Goal: Task Accomplishment & Management: Complete application form

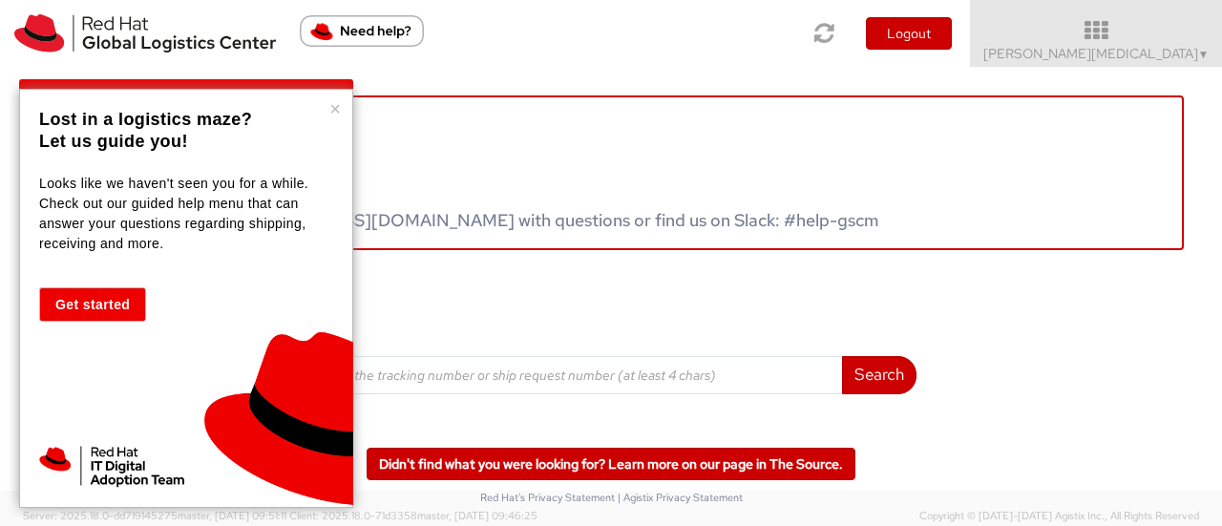
click at [332, 107] on button "×" at bounding box center [334, 108] width 11 height 19
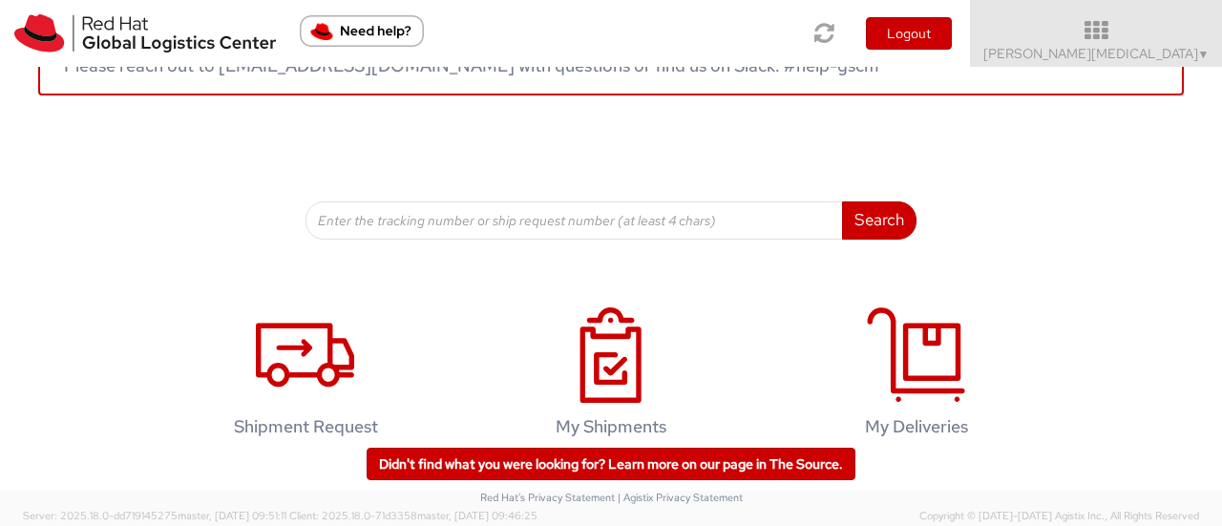
scroll to position [191, 0]
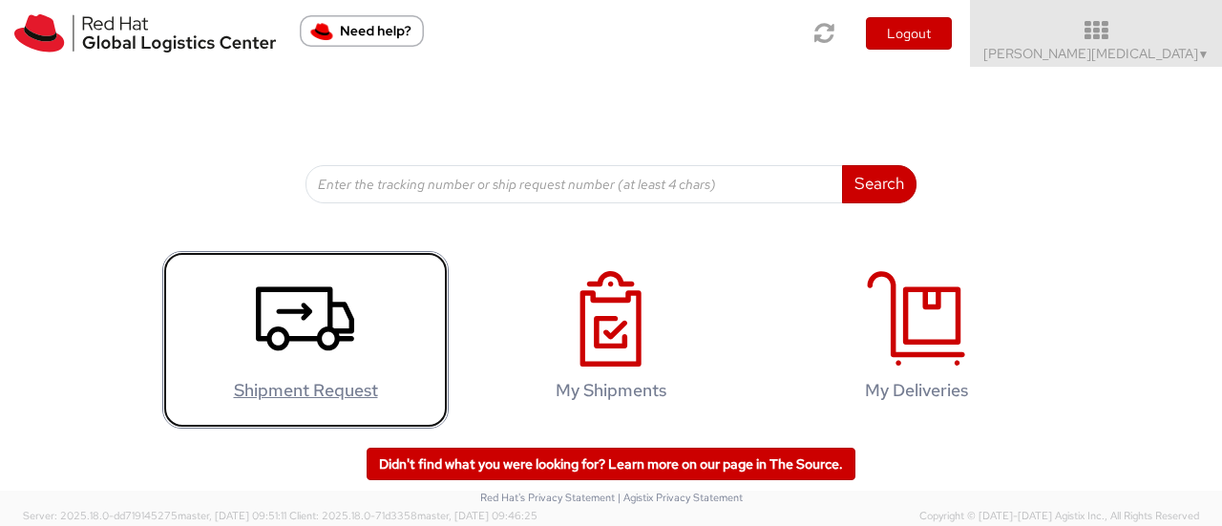
click at [331, 320] on icon at bounding box center [305, 318] width 98 height 95
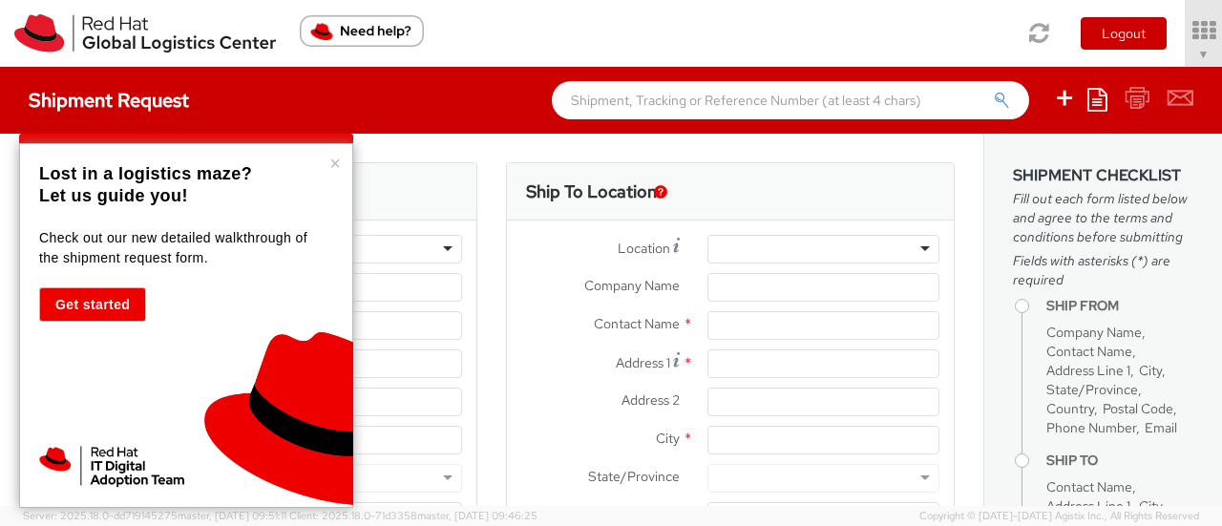
click at [327, 165] on p "Lost in a logistics maze?" at bounding box center [183, 174] width 289 height 22
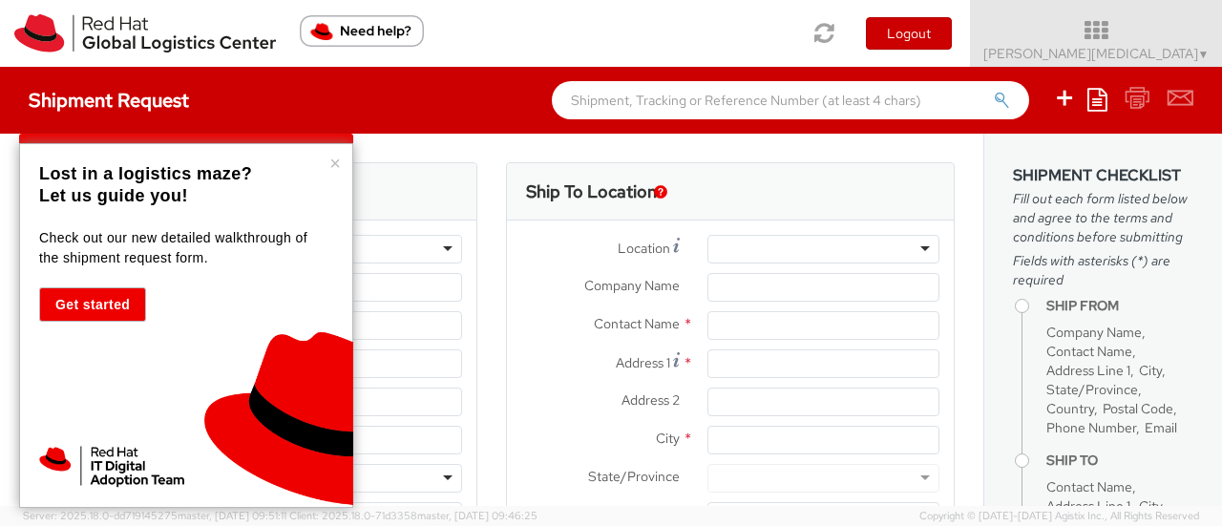
select select "605"
select select
type input "Red Hat GmbH"
type input "[PERSON_NAME][MEDICAL_DATA]"
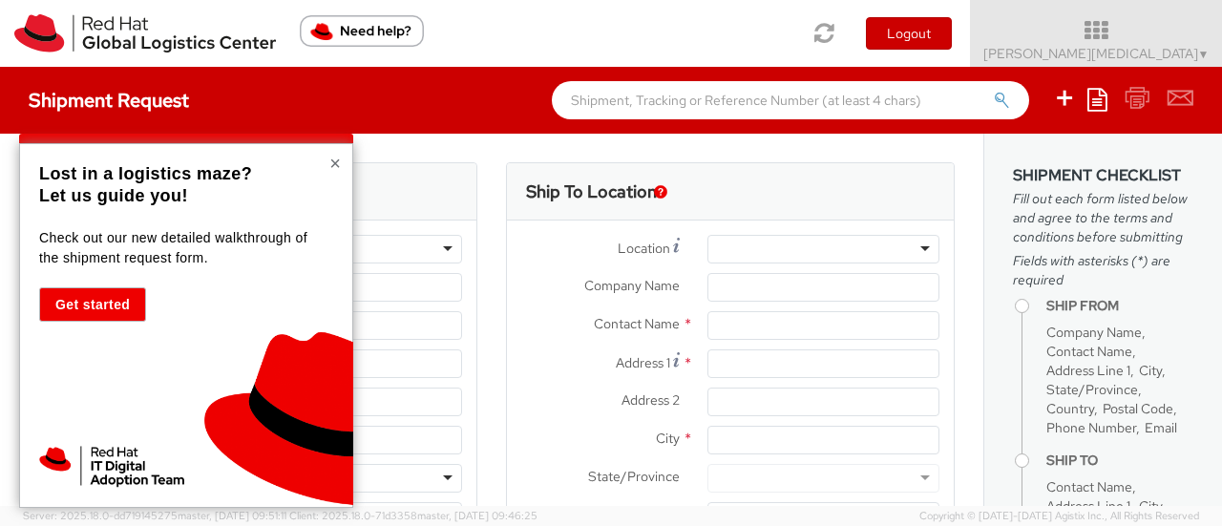
type input "[PERSON_NAME]-Ring 12"
type input "Technopark II"
type input "[GEOGRAPHIC_DATA]"
type input "85630"
type input "4989205071242"
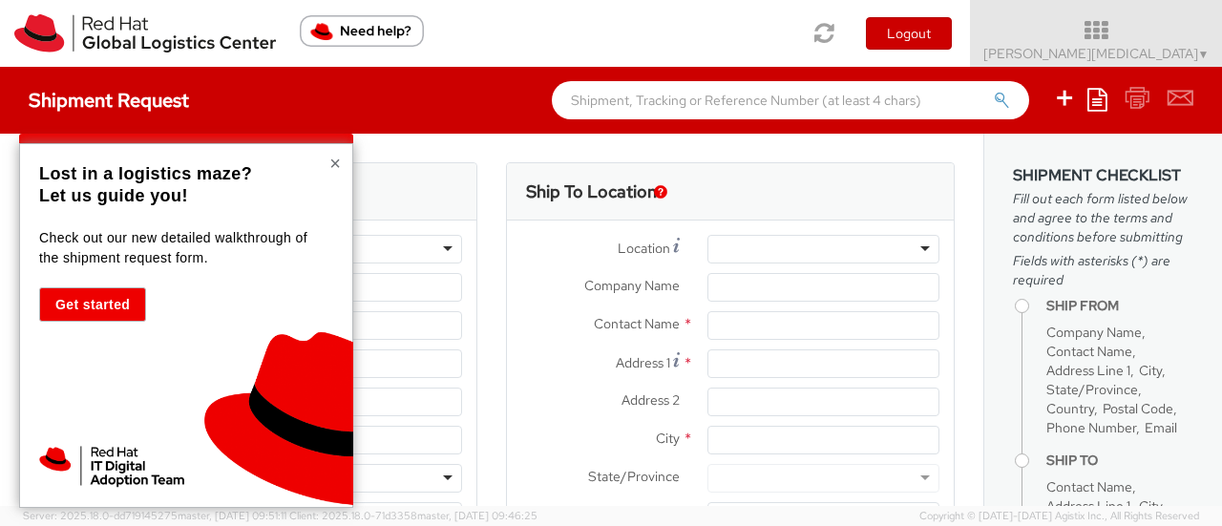
type input "[EMAIL_ADDRESS][DOMAIN_NAME]"
select select "CM"
select select "KGS"
click at [337, 158] on button "×" at bounding box center [334, 163] width 11 height 19
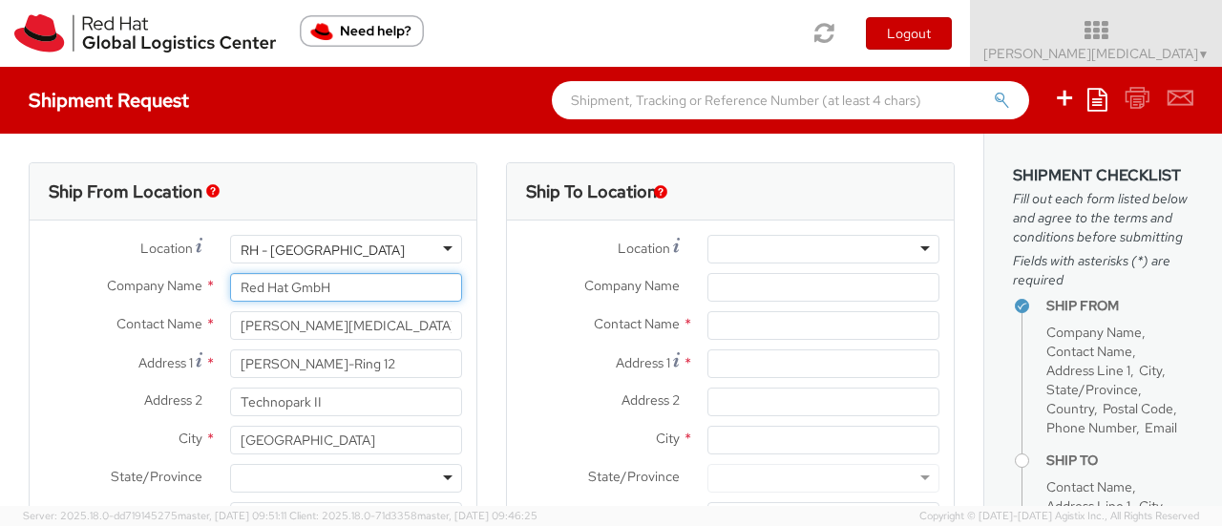
drag, startPoint x: 350, startPoint y: 283, endPoint x: 177, endPoint y: 282, distance: 173.8
click at [177, 282] on div "Company Name * Red Hat GmbH" at bounding box center [253, 287] width 447 height 29
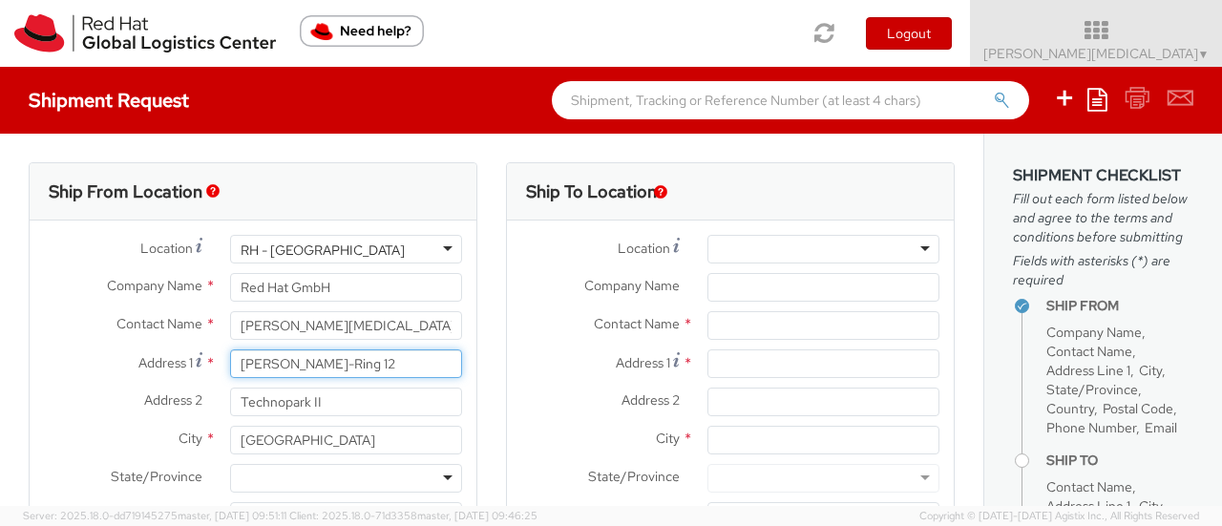
click at [320, 375] on input "[PERSON_NAME]-Ring 12" at bounding box center [346, 364] width 232 height 29
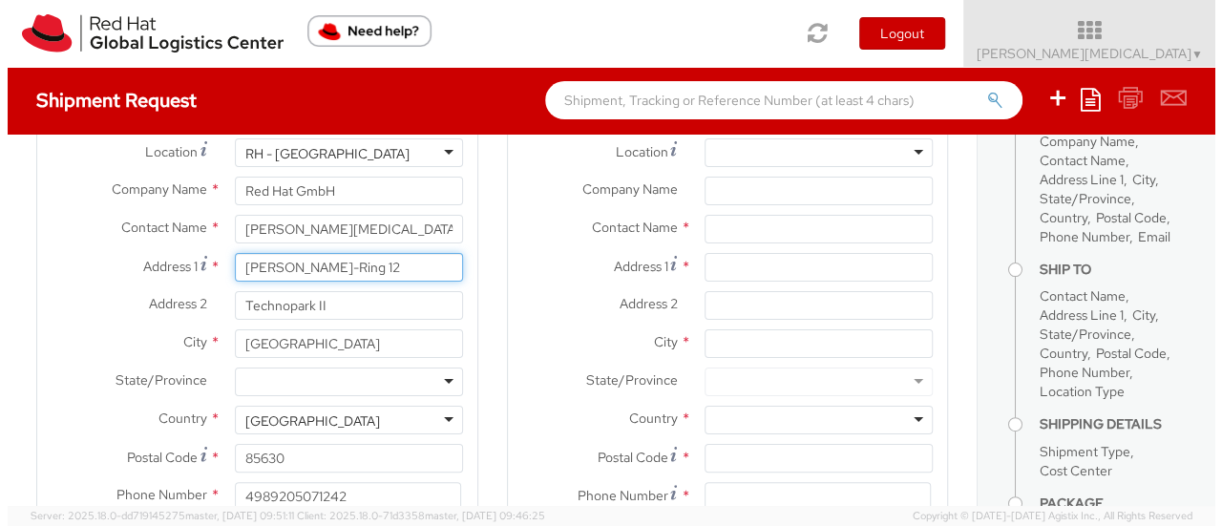
scroll to position [95, 0]
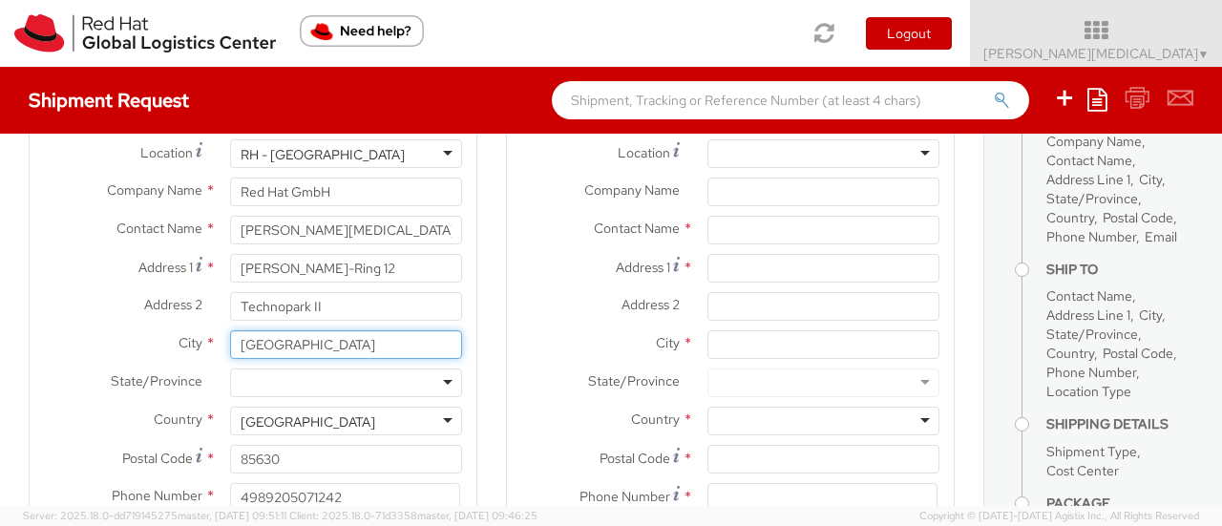
drag, startPoint x: 338, startPoint y: 347, endPoint x: 74, endPoint y: 337, distance: 263.7
click at [74, 337] on div "City * [GEOGRAPHIC_DATA]" at bounding box center [253, 344] width 447 height 29
type input "U"
type input "[GEOGRAPHIC_DATA]"
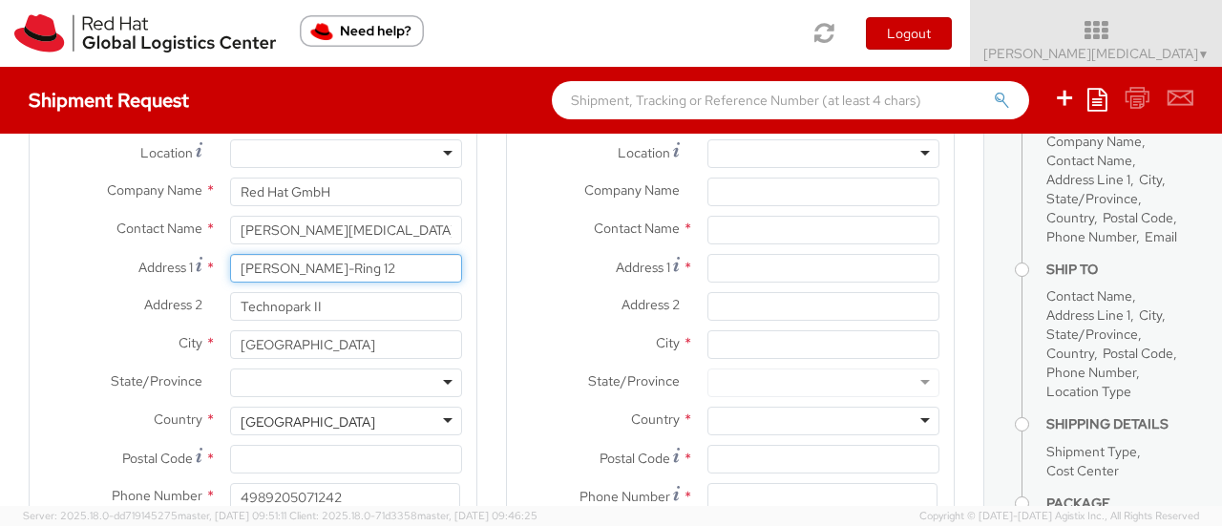
type input "[STREET_ADDRESS]"
type input "[GEOGRAPHIC_DATA]"
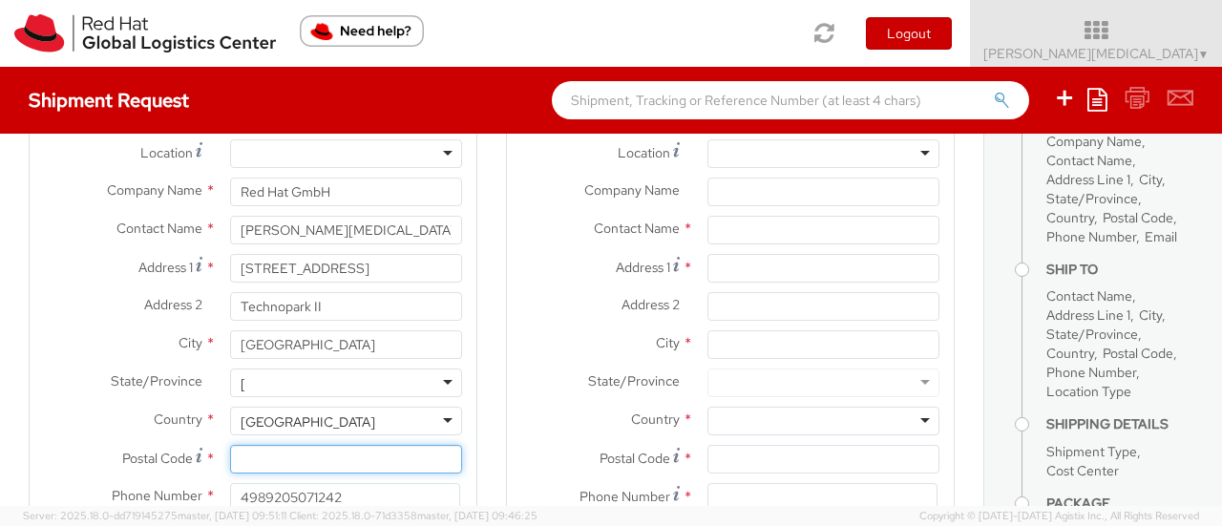
type input "85716"
type input "04901727933745"
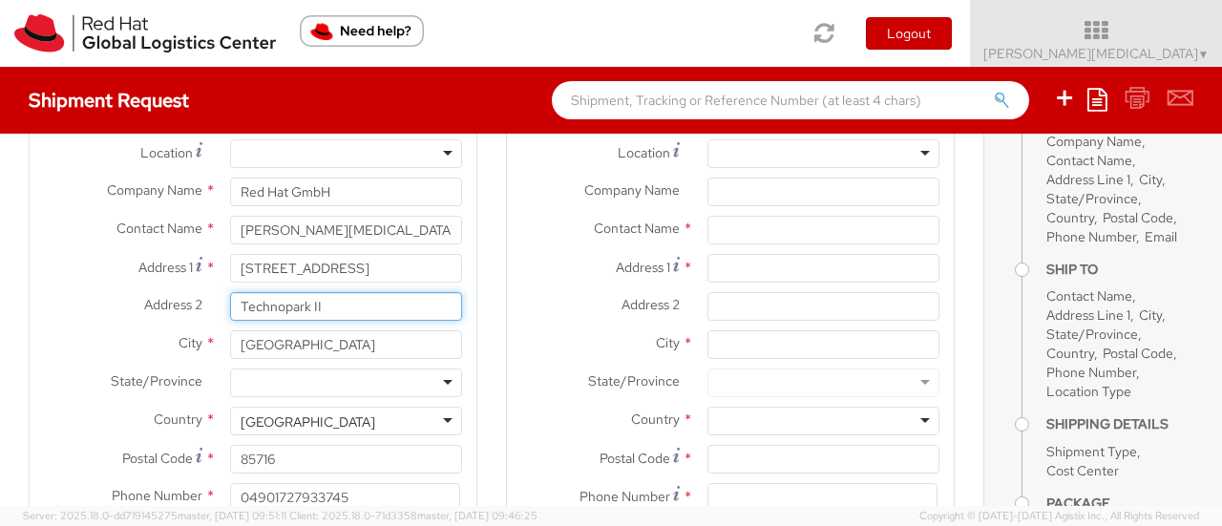
drag, startPoint x: 328, startPoint y: 310, endPoint x: 170, endPoint y: 301, distance: 158.8
click at [170, 301] on div "Address 2 * [GEOGRAPHIC_DATA]" at bounding box center [253, 306] width 447 height 29
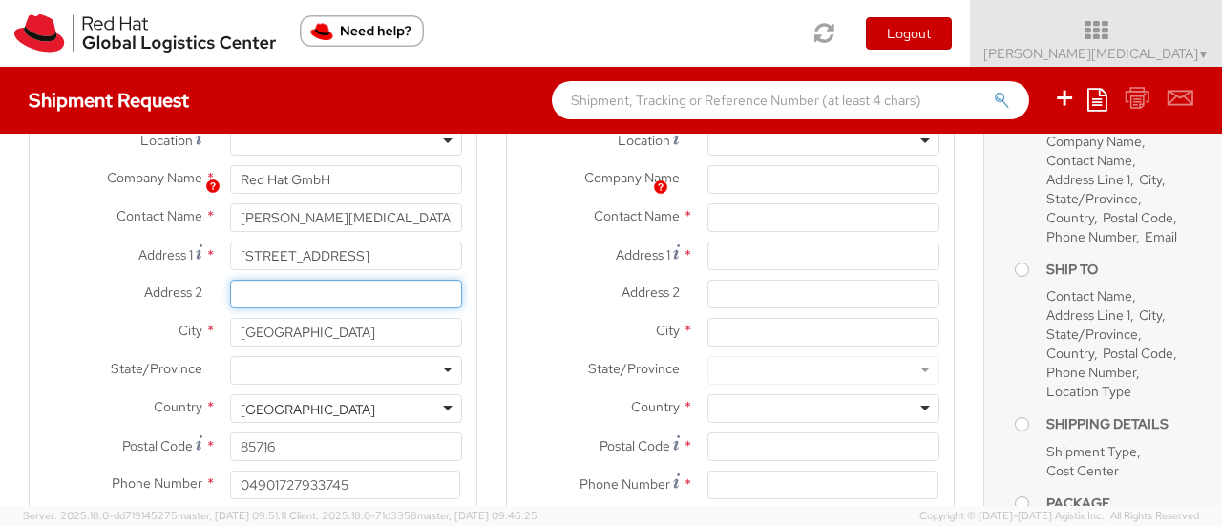
scroll to position [0, 0]
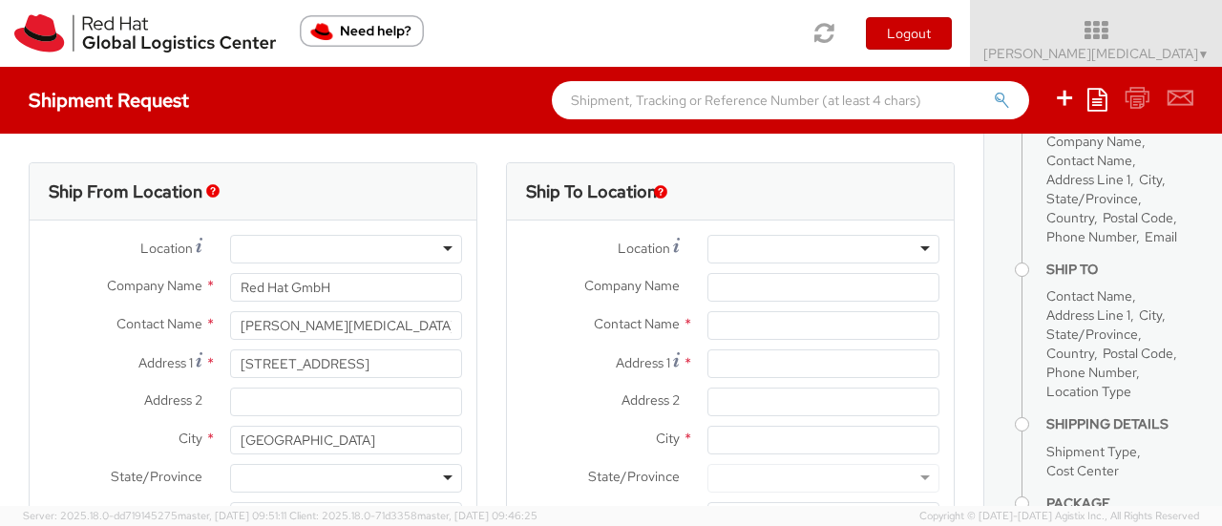
click at [773, 249] on div at bounding box center [824, 249] width 232 height 29
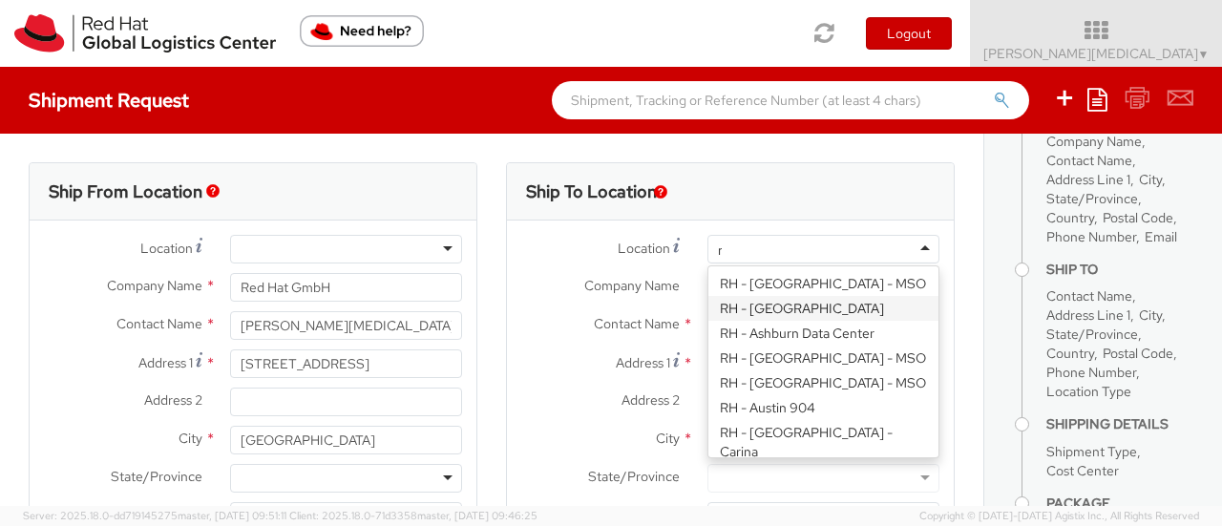
scroll to position [1561, 0]
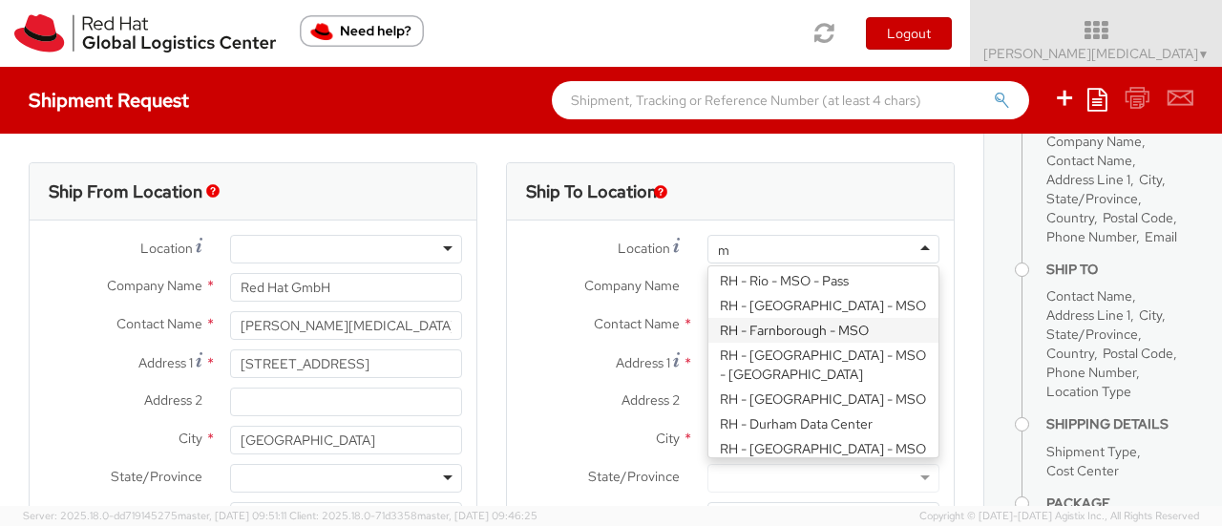
type input "mu"
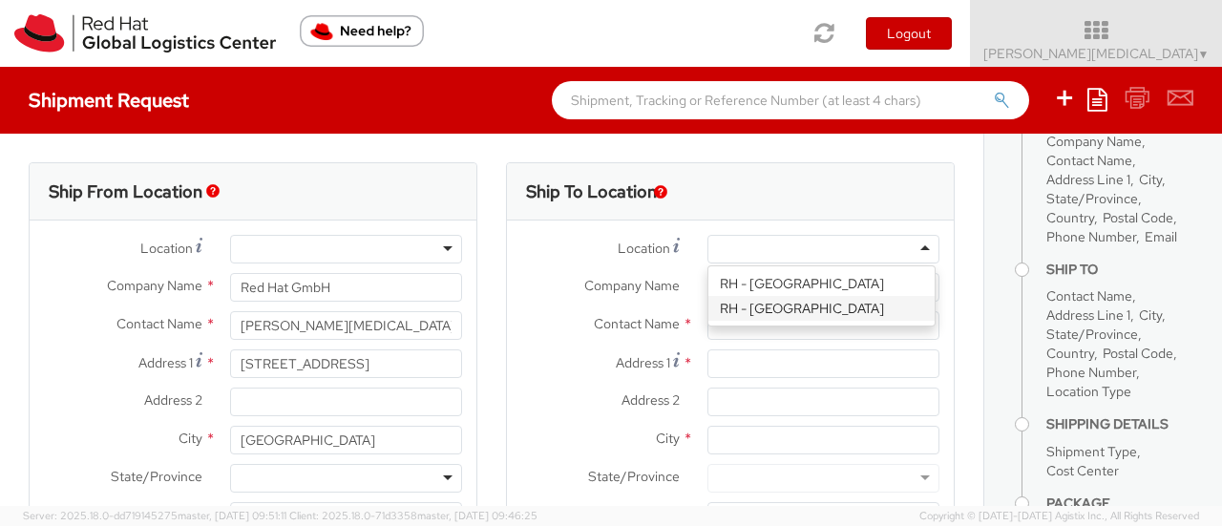
type input "Red Hat GmbH"
type input "[PERSON_NAME]-Ring 12"
type input "Technopark II"
type input "[GEOGRAPHIC_DATA]"
type input "85630"
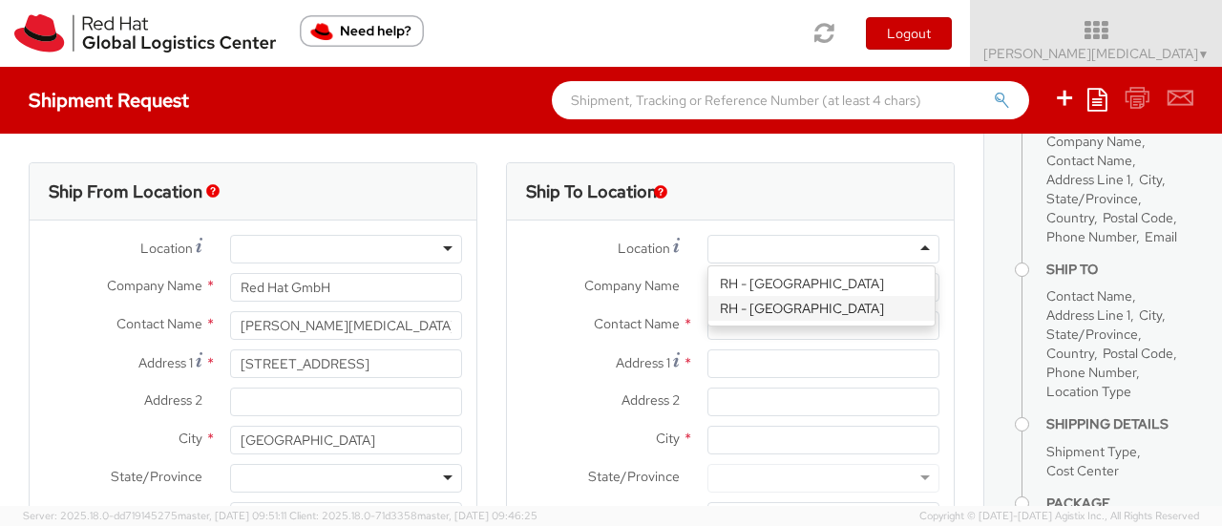
type input "49 89 205071 0"
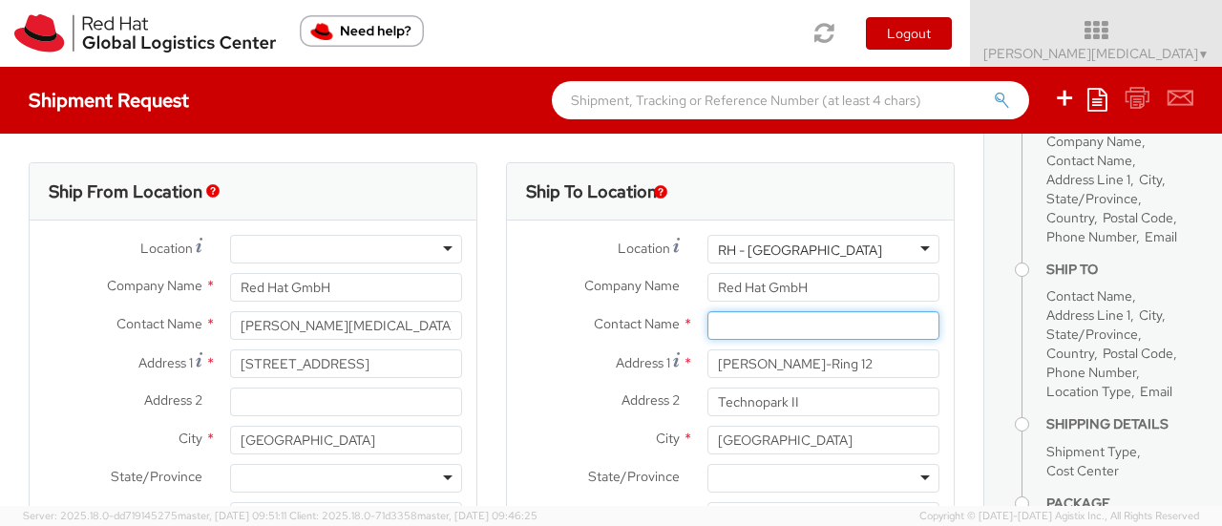
click at [752, 324] on input "text" at bounding box center [824, 325] width 232 height 29
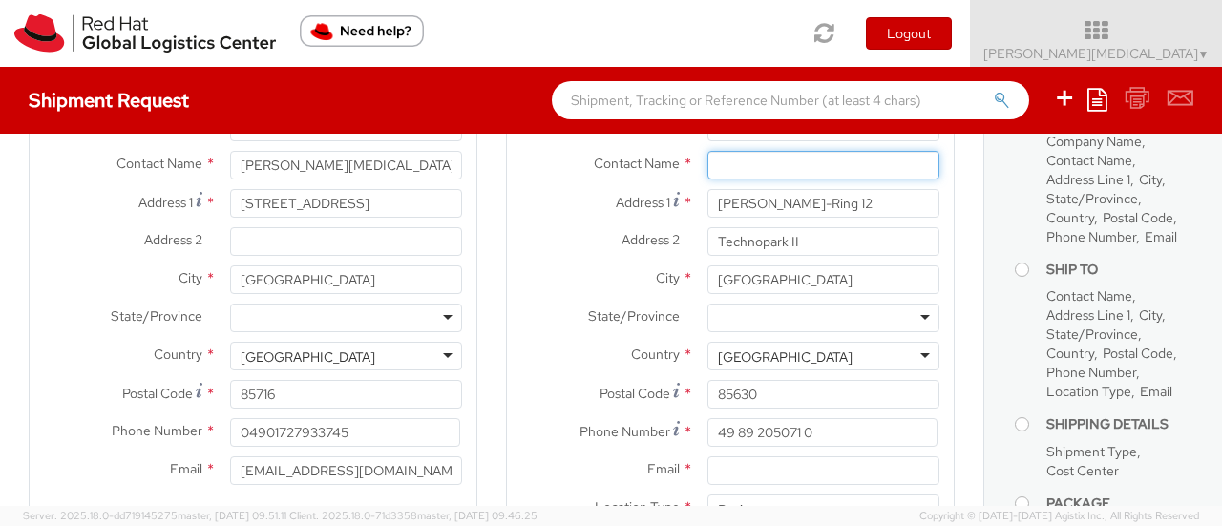
scroll to position [191, 0]
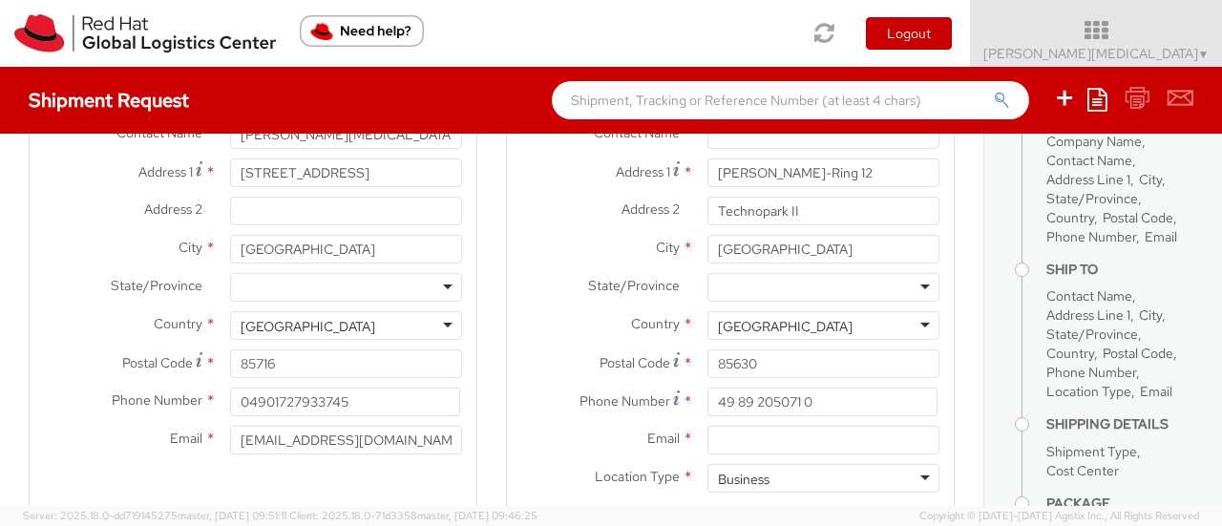
click at [804, 308] on div "State/Province * [GEOGRAPHIC_DATA] [GEOGRAPHIC_DATA] [GEOGRAPHIC_DATA] [GEOGRAP…" at bounding box center [730, 292] width 447 height 38
click at [802, 303] on div "State/Province * [GEOGRAPHIC_DATA] [GEOGRAPHIC_DATA] [GEOGRAPHIC_DATA] [GEOGRAP…" at bounding box center [730, 292] width 447 height 38
click at [802, 294] on div at bounding box center [824, 287] width 232 height 29
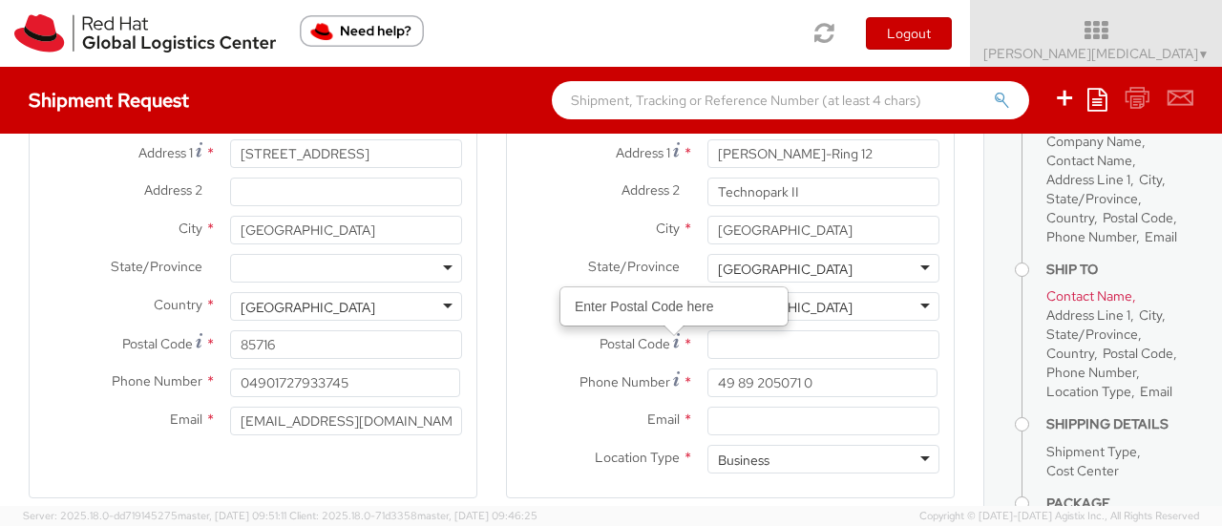
scroll to position [286, 0]
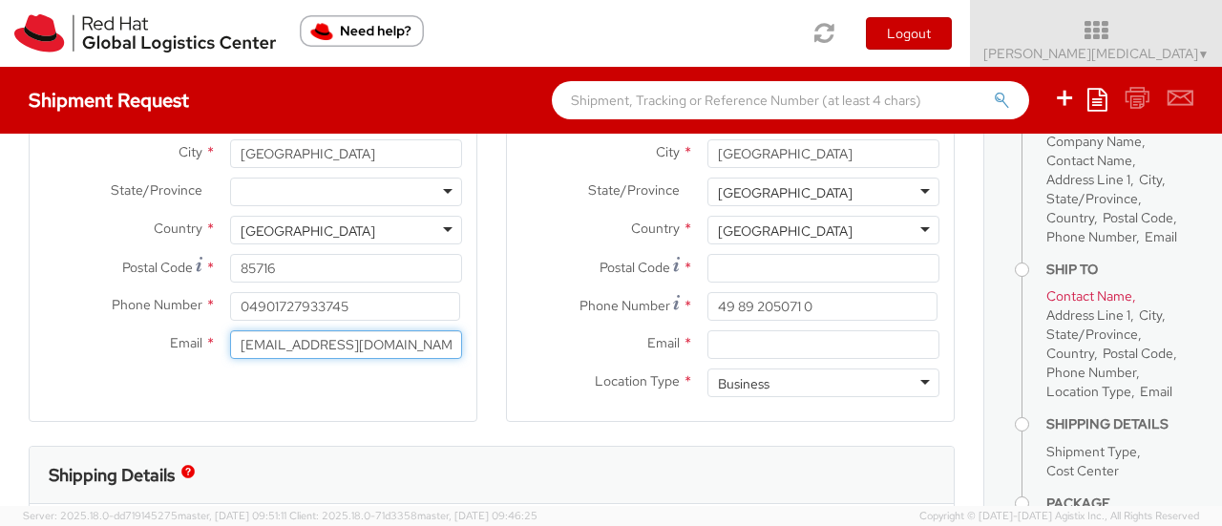
drag, startPoint x: 351, startPoint y: 352, endPoint x: 59, endPoint y: 350, distance: 292.2
click at [59, 350] on div "Email * [EMAIL_ADDRESS][DOMAIN_NAME]" at bounding box center [253, 344] width 447 height 29
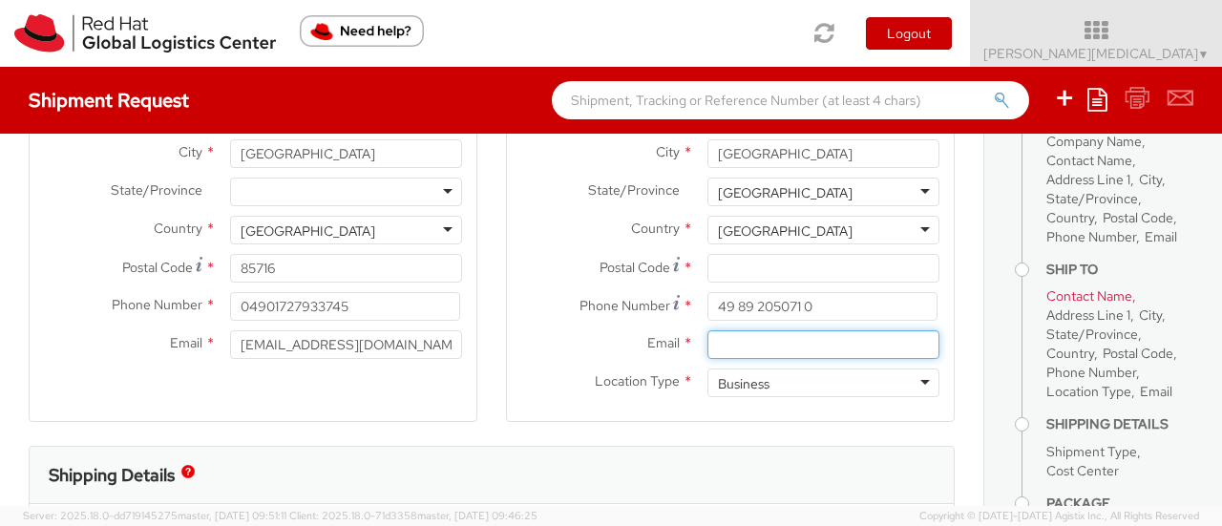
click at [731, 347] on input "Email *" at bounding box center [824, 344] width 232 height 29
paste input "[EMAIL_ADDRESS][DOMAIN_NAME]"
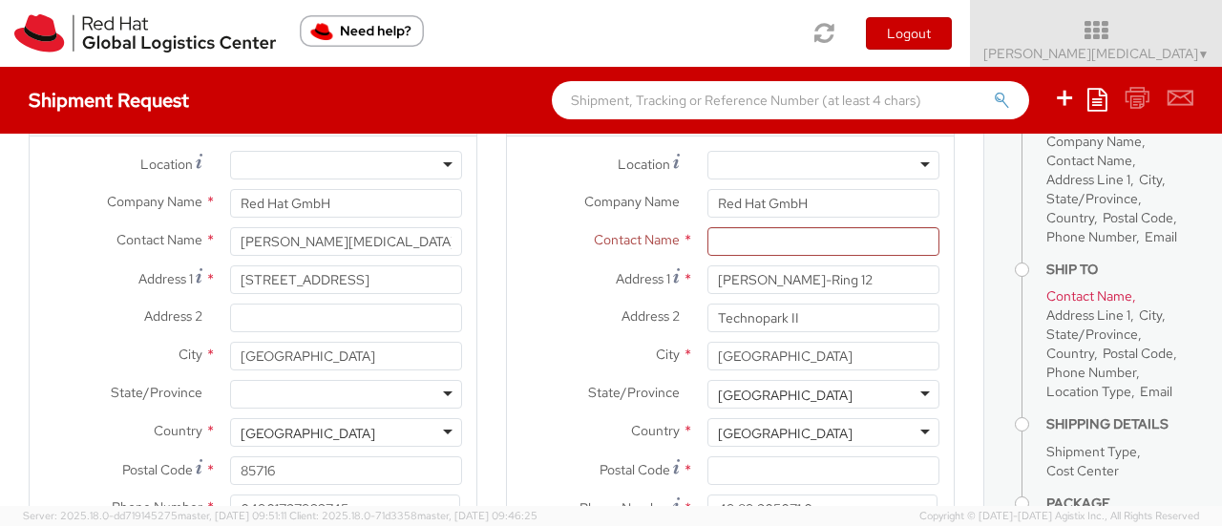
scroll to position [0, 0]
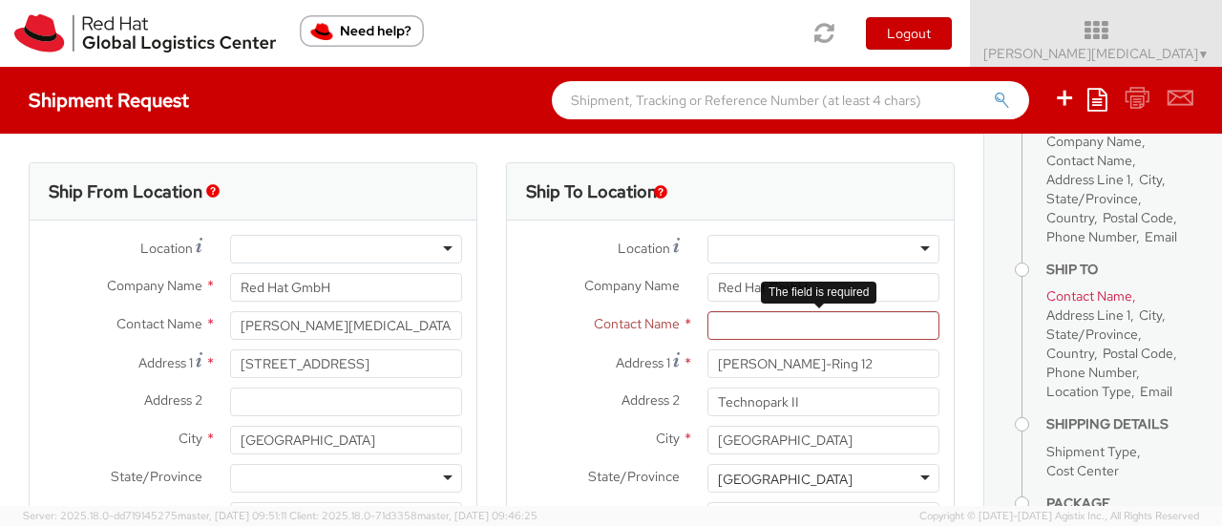
type input "[EMAIL_ADDRESS][DOMAIN_NAME]"
click at [730, 329] on input "text" at bounding box center [824, 325] width 232 height 29
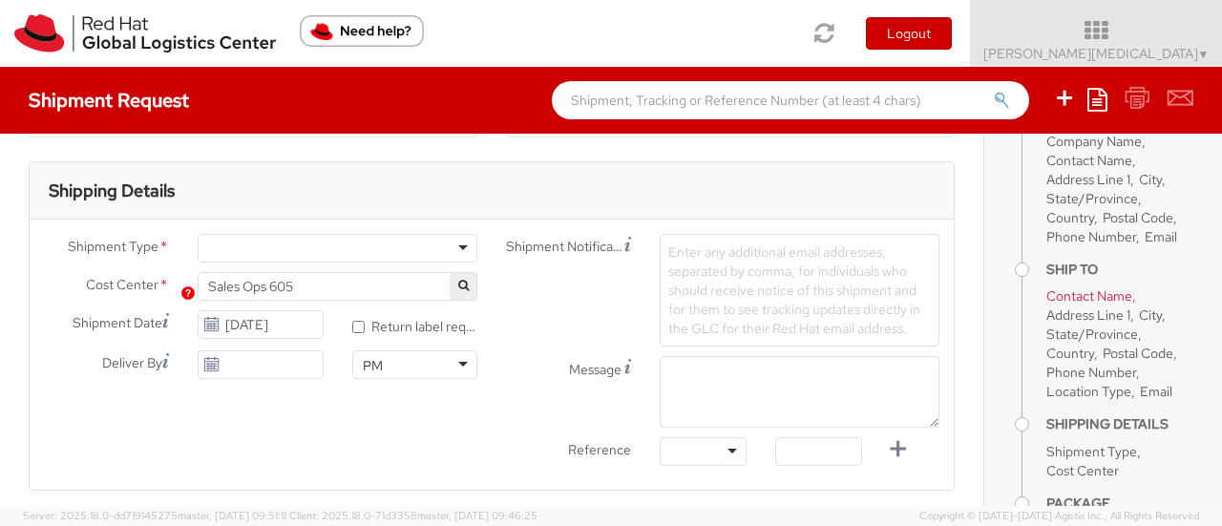
scroll to position [573, 0]
click at [353, 244] on div at bounding box center [338, 246] width 280 height 29
